Goal: Information Seeking & Learning: Find specific page/section

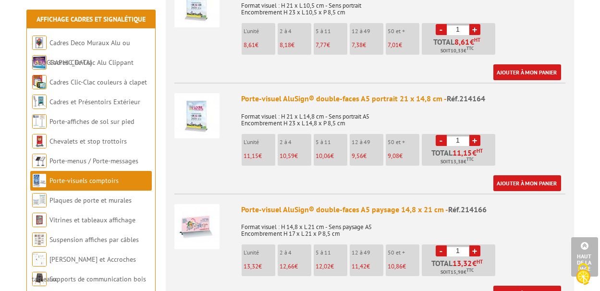
scroll to position [1058, 0]
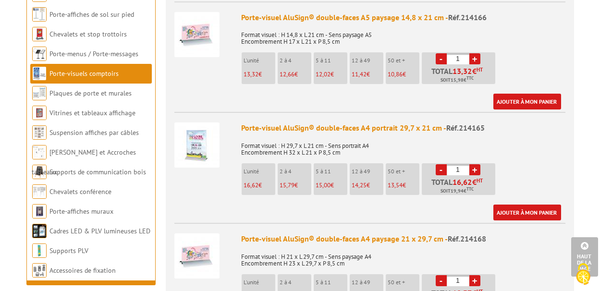
click at [205, 235] on img at bounding box center [196, 256] width 45 height 45
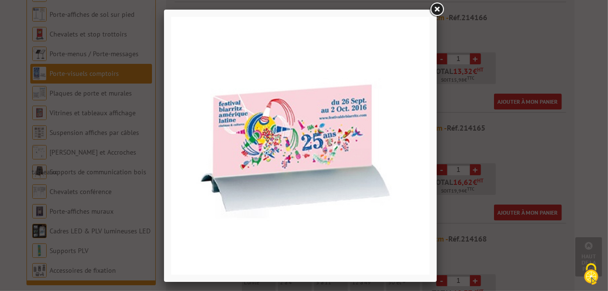
click at [437, 8] on link at bounding box center [436, 9] width 17 height 17
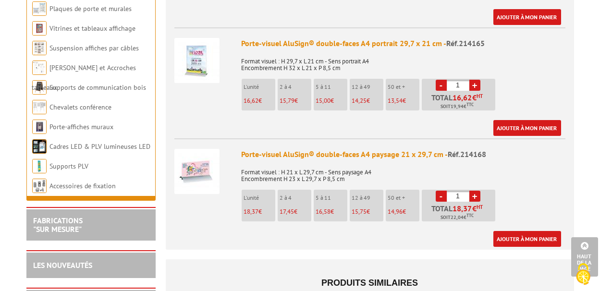
scroll to position [1106, 0]
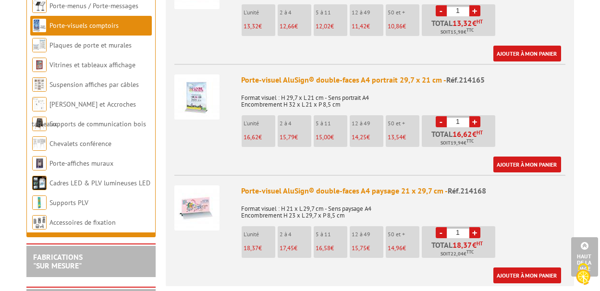
click at [200, 201] on img at bounding box center [196, 208] width 45 height 45
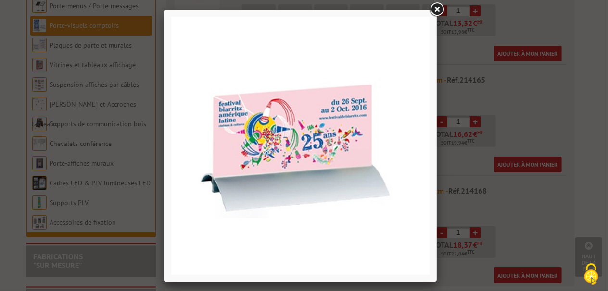
click at [87, 157] on div at bounding box center [304, 145] width 608 height 291
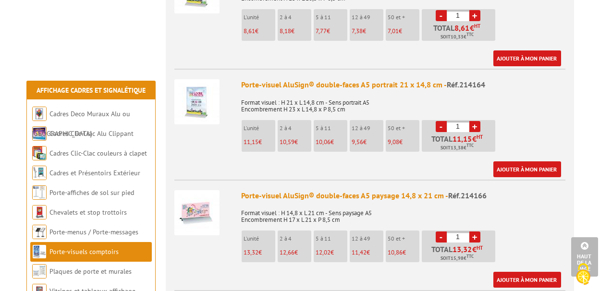
scroll to position [865, 0]
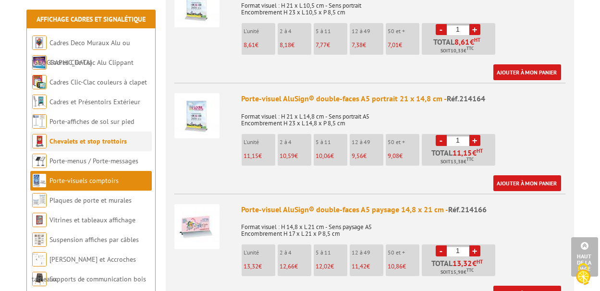
click at [87, 141] on link "Chevalets et stop trottoirs" at bounding box center [88, 141] width 77 height 9
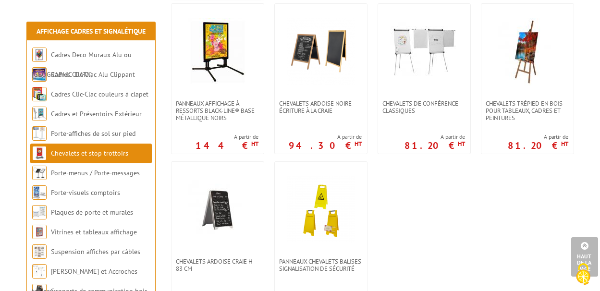
scroll to position [961, 0]
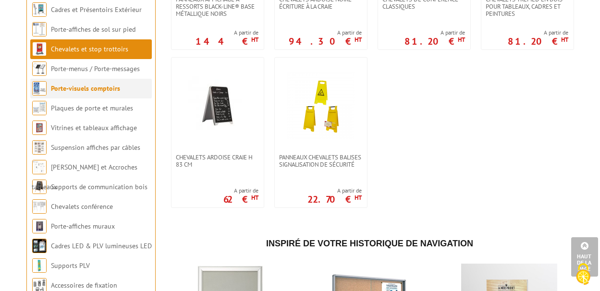
click at [65, 93] on link "Porte-visuels comptoirs" at bounding box center [85, 88] width 69 height 9
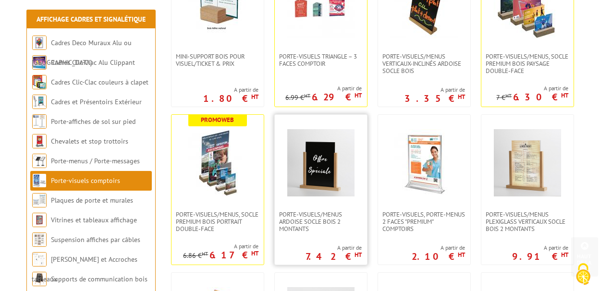
scroll to position [336, 0]
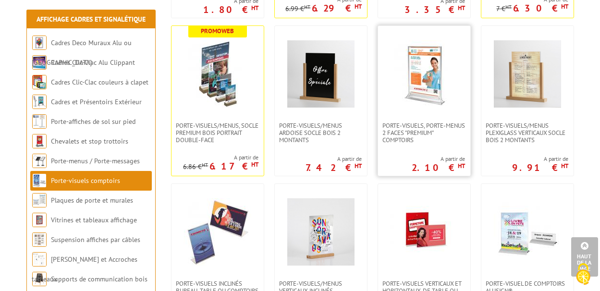
click at [419, 81] on img at bounding box center [424, 73] width 67 height 67
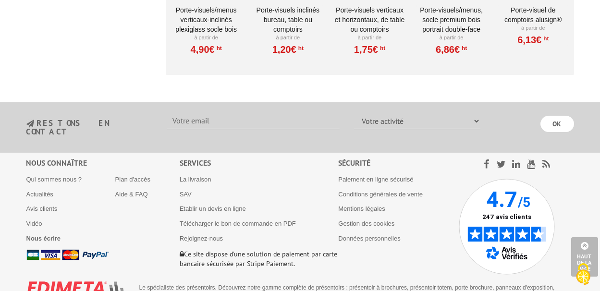
scroll to position [725, 0]
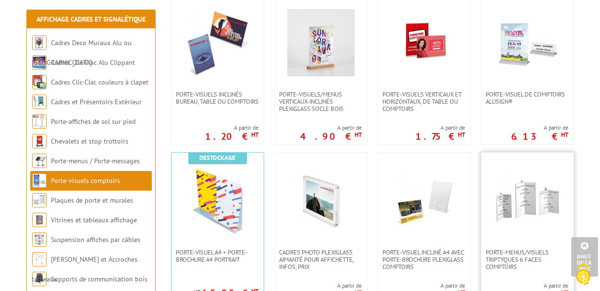
scroll to position [529, 0]
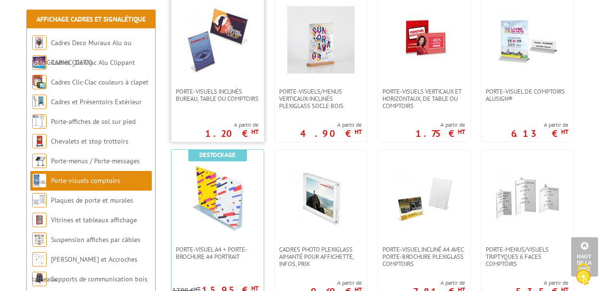
click at [225, 41] on img at bounding box center [217, 39] width 67 height 67
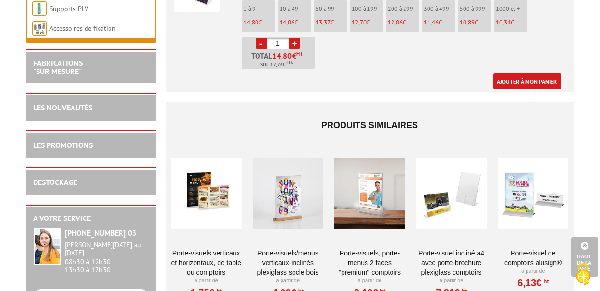
scroll to position [1586, 0]
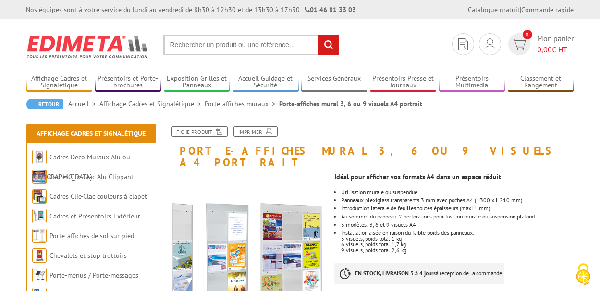
click at [210, 45] on input "text" at bounding box center [251, 45] width 176 height 21
type input "porte visuel horizontal a4"
click at [318, 35] on input "rechercher" at bounding box center [328, 45] width 21 height 21
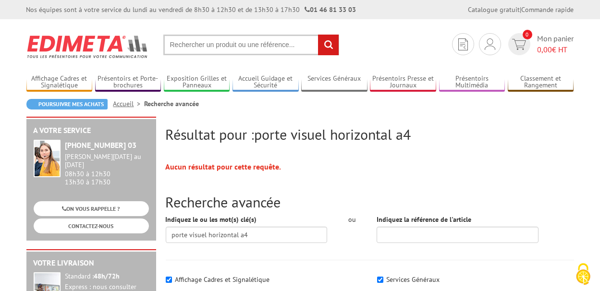
click at [227, 49] on input "text" at bounding box center [251, 45] width 176 height 21
